Goal: Transaction & Acquisition: Purchase product/service

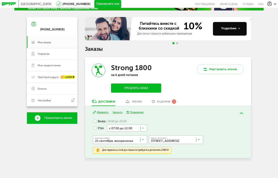
click at [128, 87] on button "Продлить заказ" at bounding box center [136, 87] width 50 height 9
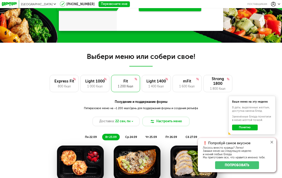
scroll to position [246, 0]
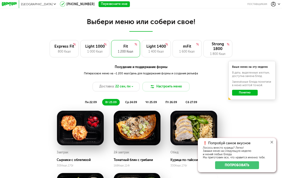
drag, startPoint x: 272, startPoint y: 141, endPoint x: 264, endPoint y: 137, distance: 9.3
click at [272, 141] on icon at bounding box center [272, 142] width 3 height 3
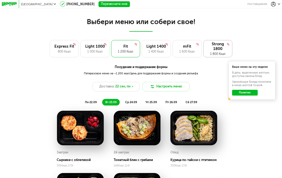
click at [213, 49] on div "Strong 1800" at bounding box center [218, 46] width 21 height 9
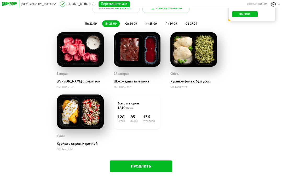
scroll to position [350, 0]
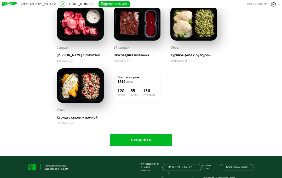
click at [132, 139] on link "Продлить" at bounding box center [141, 140] width 63 height 12
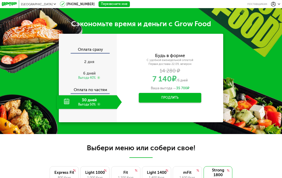
scroll to position [119, 0]
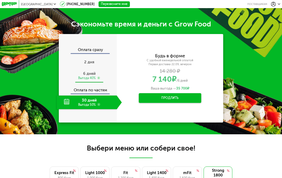
click at [87, 75] on span "6 дней" at bounding box center [89, 73] width 13 height 5
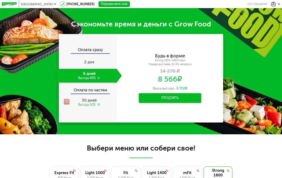
click at [94, 92] on div "Оплата по частям" at bounding box center [88, 88] width 58 height 9
click at [93, 94] on div "Оплата сразу 2 дня 6 дней Выгода 40% Оплата по частям 30 дней Выгода 50%" at bounding box center [88, 78] width 58 height 62
click at [94, 96] on div "30 дней Выгода 50%" at bounding box center [89, 102] width 65 height 14
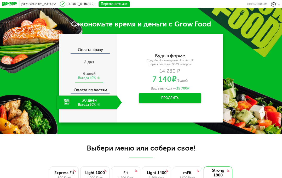
click at [87, 78] on div "Выгода 40%" at bounding box center [87, 78] width 18 height 4
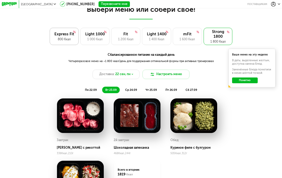
scroll to position [259, 0]
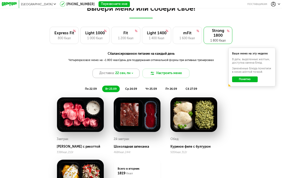
click at [133, 72] on icon at bounding box center [132, 73] width 2 height 2
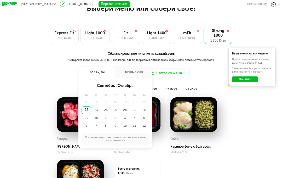
click at [62, 83] on div "пн 22.09 вт 23.09 ср 24.09 чт 25.09 пт 26.09 сб 27.09 Ваше меню на эту неделю В…" at bounding box center [141, 87] width 282 height 10
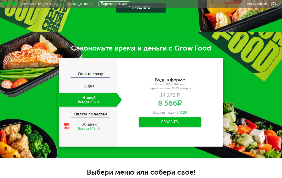
scroll to position [105, 0]
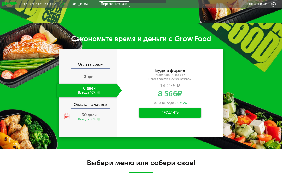
click at [86, 74] on span "2 дня" at bounding box center [89, 76] width 10 height 5
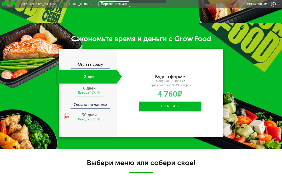
click at [88, 94] on div "Выгода 40%" at bounding box center [87, 92] width 18 height 4
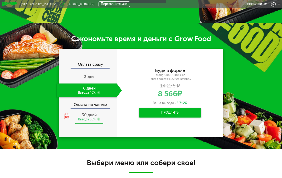
click at [86, 117] on div "Выгода 50%" at bounding box center [87, 119] width 18 height 4
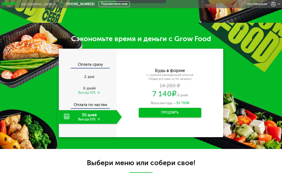
click at [136, 67] on div "**********" at bounding box center [170, 93] width 107 height 88
click at [79, 92] on div "Выгода 40%" at bounding box center [87, 92] width 18 height 4
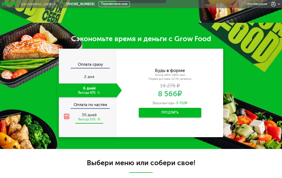
click at [86, 117] on div "Выгода 50%" at bounding box center [87, 119] width 18 height 4
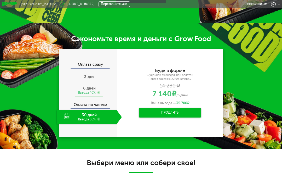
click at [88, 88] on span "6 дней" at bounding box center [89, 88] width 13 height 5
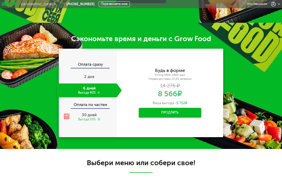
click at [99, 93] on use at bounding box center [98, 92] width 3 height 3
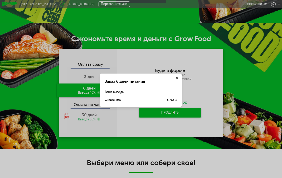
click at [122, 62] on div "Заказ 6 дней питания Ваша выгода Скидка 40% 5 712 ₽" at bounding box center [141, 91] width 282 height 178
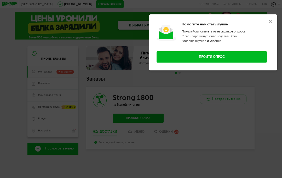
click at [272, 20] on button at bounding box center [270, 21] width 14 height 14
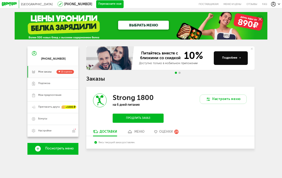
click at [139, 118] on button "Продлить заказ" at bounding box center [138, 117] width 51 height 9
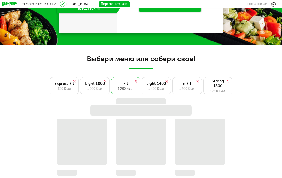
scroll to position [209, 0]
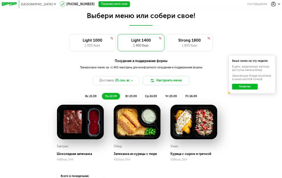
scroll to position [244, 0]
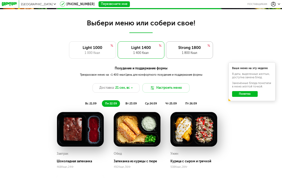
click at [178, 53] on div "1 800 Ккал" at bounding box center [189, 53] width 39 height 5
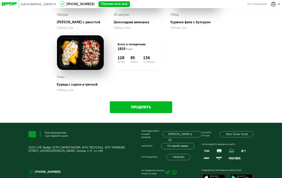
scroll to position [384, 0]
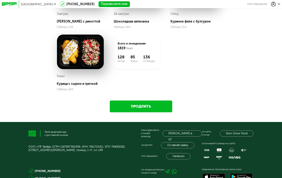
click at [144, 111] on link "Продлить" at bounding box center [141, 106] width 63 height 12
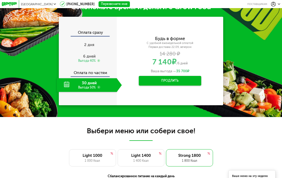
scroll to position [119, 0]
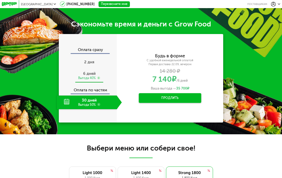
click at [86, 70] on div "6 дней Выгода 40%" at bounding box center [89, 76] width 65 height 14
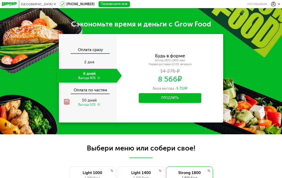
click at [158, 98] on button "Продлить" at bounding box center [170, 98] width 63 height 10
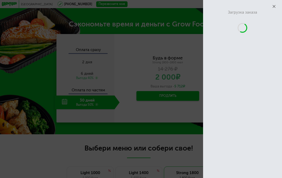
scroll to position [240, 0]
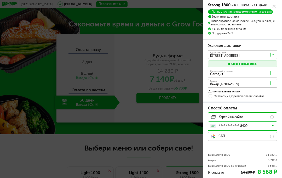
click at [230, 84] on input "Search for option" at bounding box center [243, 84] width 69 height 7
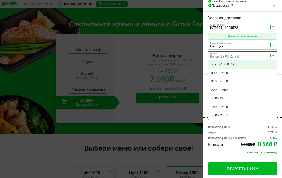
scroll to position [0, 0]
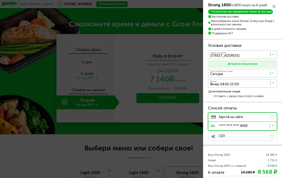
click at [233, 92] on span "Вечер (18:00-23:59)" at bounding box center [242, 92] width 69 height 8
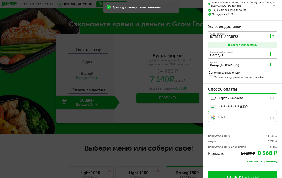
scroll to position [28, 0]
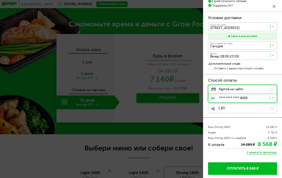
click at [234, 171] on button "Оплатить 8 568 ₽" at bounding box center [242, 168] width 69 height 13
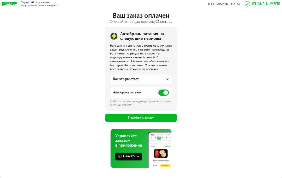
scroll to position [29, 0]
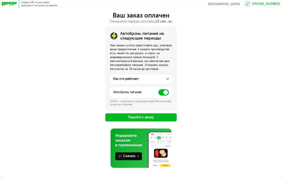
click at [164, 93] on span at bounding box center [163, 92] width 10 height 6
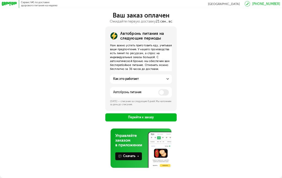
scroll to position [28, 0]
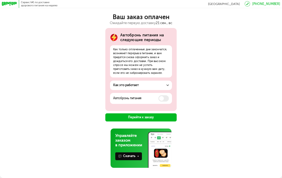
click at [139, 116] on button "Перейти к заказу" at bounding box center [140, 117] width 71 height 8
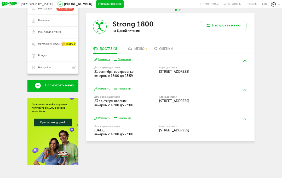
scroll to position [65, 0]
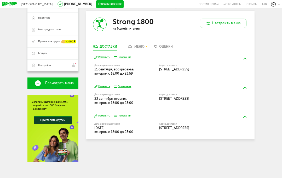
click at [100, 58] on button "Изменить" at bounding box center [102, 57] width 16 height 4
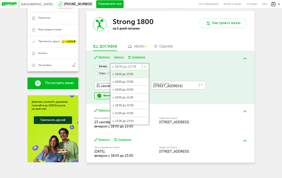
click at [145, 67] on icon at bounding box center [145, 68] width 2 height 4
click at [156, 62] on div "Сегодня Изменить Закрыть Пожелания Вечер с 18:00 до 23:59 Загрузка... с 18:00 д…" at bounding box center [170, 77] width 168 height 53
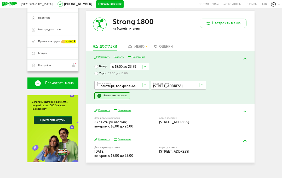
click at [100, 71] on label "Утро с 07:00 до 13:00" at bounding box center [111, 73] width 34 height 7
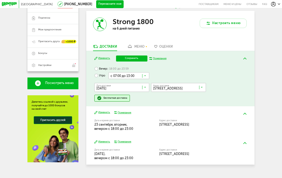
click at [146, 76] on icon at bounding box center [145, 77] width 2 height 4
click at [137, 107] on span "с 14:00 до 17:00" at bounding box center [129, 106] width 40 height 8
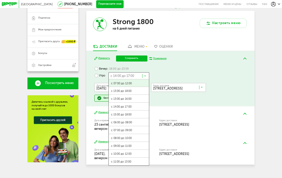
click at [147, 76] on input "Search for option" at bounding box center [129, 75] width 41 height 7
click at [134, 83] on span "с 07:00 до 12:00" at bounding box center [129, 83] width 40 height 8
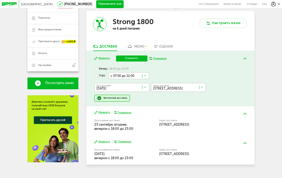
click at [127, 59] on button "Сохранить" at bounding box center [131, 58] width 31 height 6
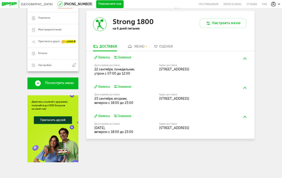
click at [105, 86] on button "Изменить" at bounding box center [102, 87] width 16 height 4
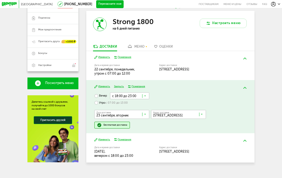
click at [146, 95] on icon at bounding box center [145, 97] width 2 height 4
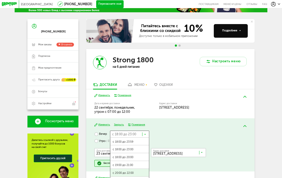
scroll to position [0, 0]
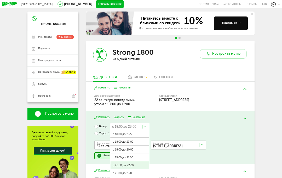
click at [169, 114] on div "Изменить Закрыть Пожелания Вечер с 18:00 до 23:00 Загрузка... с 18:00 до 23:59 …" at bounding box center [170, 137] width 168 height 53
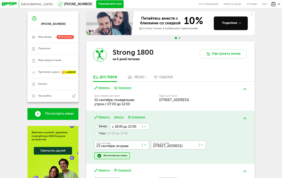
scroll to position [70, 0]
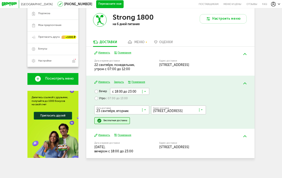
click at [98, 101] on label "Утро с 07:00 до 13:00" at bounding box center [111, 98] width 34 height 7
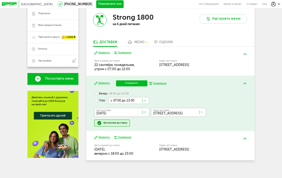
click at [135, 83] on button "Сохранить" at bounding box center [131, 83] width 31 height 6
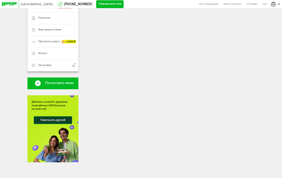
scroll to position [65, 0]
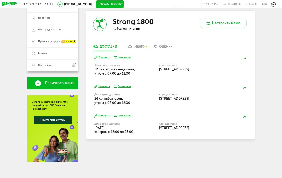
click at [100, 116] on button "Изменить" at bounding box center [102, 116] width 16 height 4
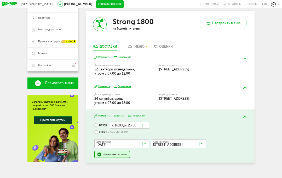
click at [115, 130] on span "с 07:00 до 13:00" at bounding box center [116, 131] width 22 height 3
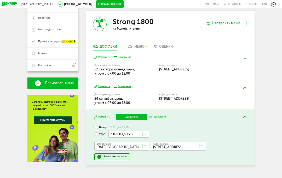
click at [132, 117] on button "Сохранить" at bounding box center [131, 117] width 31 height 6
